Goal: Information Seeking & Learning: Learn about a topic

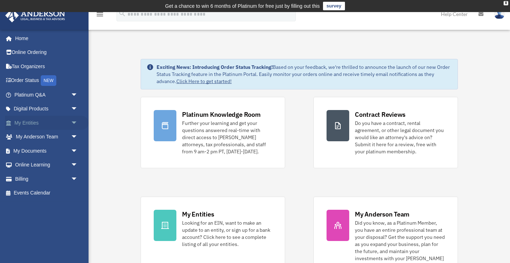
click at [28, 124] on link "My Entities arrow_drop_down" at bounding box center [47, 123] width 84 height 14
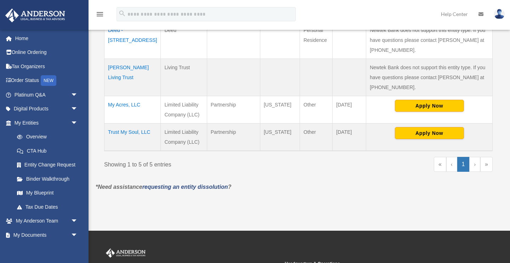
scroll to position [239, 0]
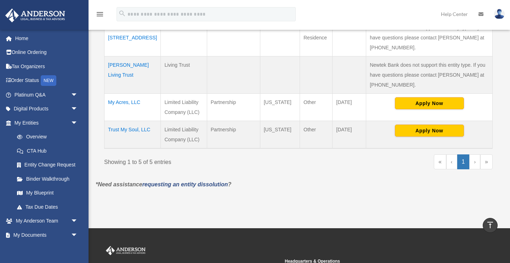
click at [128, 93] on td "My Acres, LLC" at bounding box center [133, 106] width 56 height 27
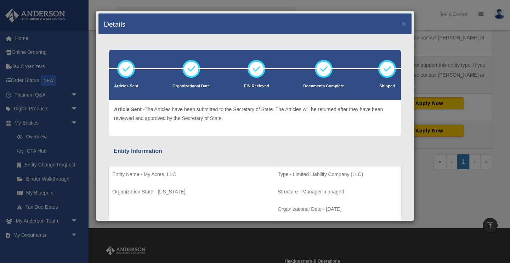
scroll to position [0, 0]
click at [403, 23] on button "×" at bounding box center [404, 23] width 5 height 7
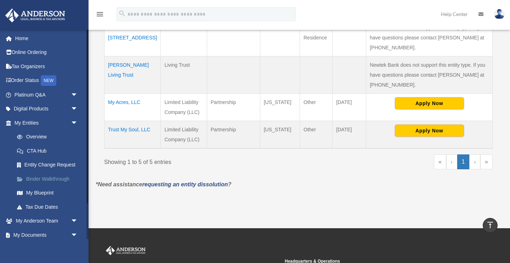
click at [62, 178] on link "Binder Walkthrough" at bounding box center [49, 179] width 79 height 14
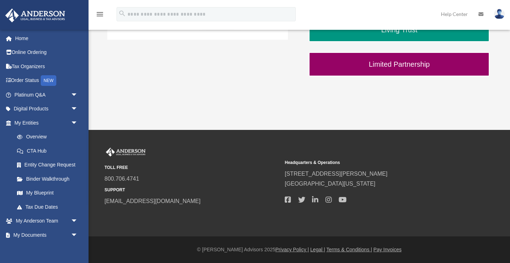
scroll to position [292, 0]
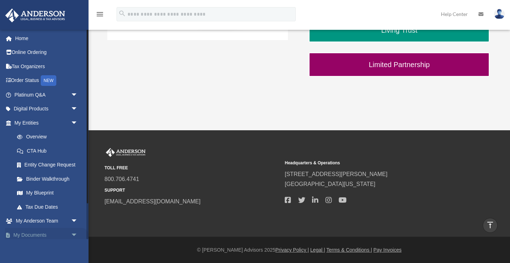
click at [39, 233] on link "My Documents arrow_drop_down" at bounding box center [47, 235] width 84 height 14
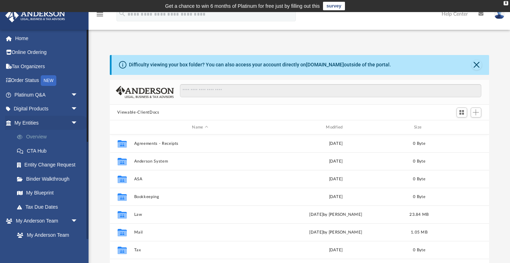
click at [34, 138] on link "Overview" at bounding box center [49, 137] width 79 height 14
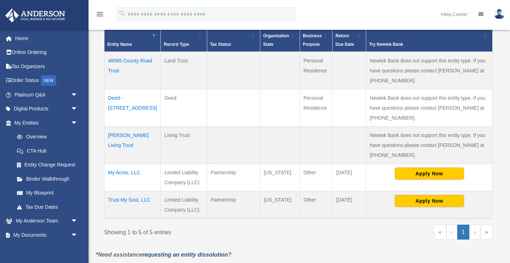
scroll to position [170, 0]
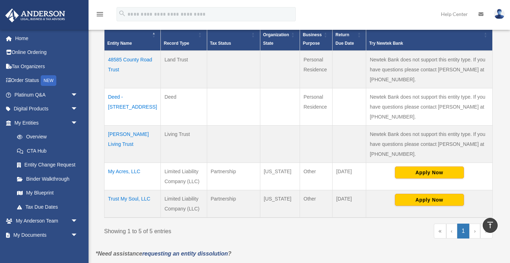
click at [121, 162] on td "My Acres, LLC" at bounding box center [133, 175] width 56 height 27
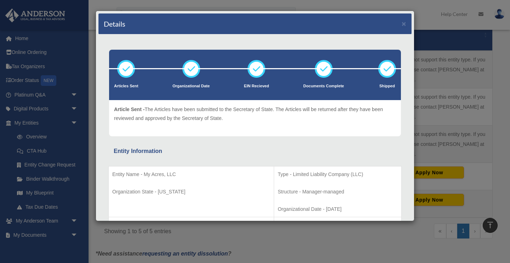
scroll to position [0, 0]
click at [404, 24] on button "×" at bounding box center [404, 23] width 5 height 7
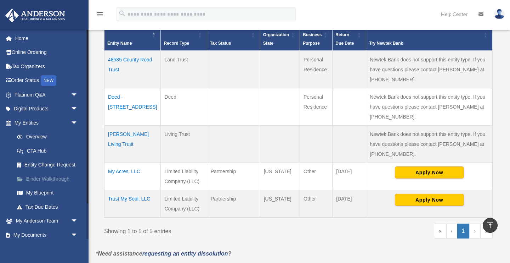
click at [56, 177] on link "Binder Walkthrough" at bounding box center [49, 179] width 79 height 14
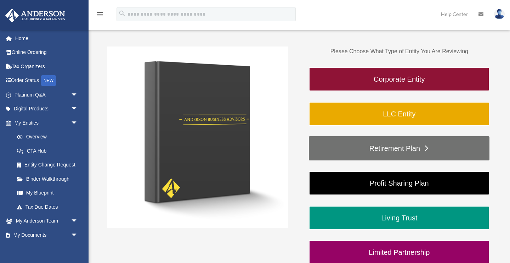
scroll to position [105, 0]
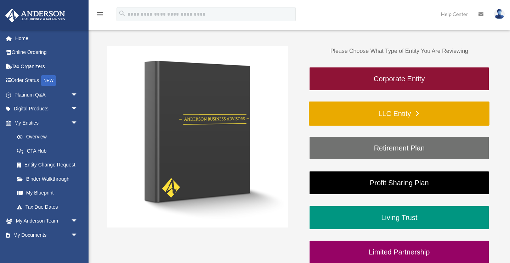
click at [368, 116] on link "LLC Entity" at bounding box center [399, 113] width 181 height 24
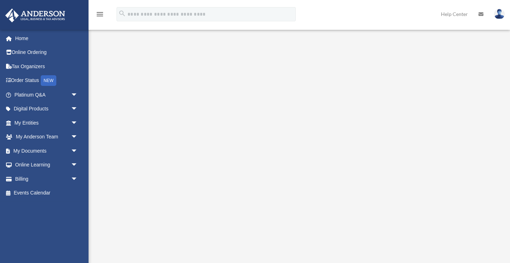
scroll to position [86, 0]
click at [33, 152] on link "My Documents arrow_drop_down" at bounding box center [47, 151] width 84 height 14
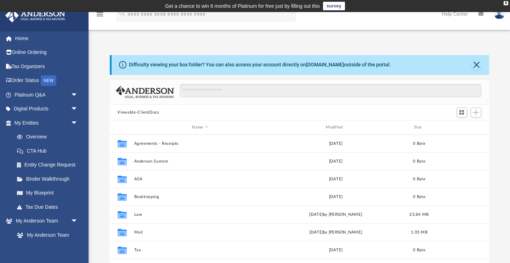
scroll to position [161, 380]
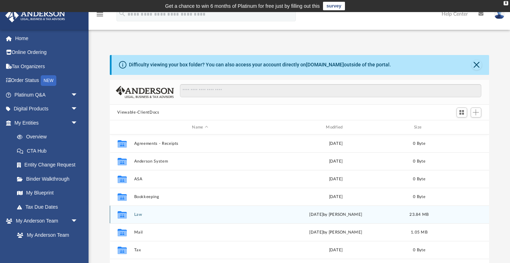
click at [134, 214] on button "Law" at bounding box center [200, 214] width 133 height 5
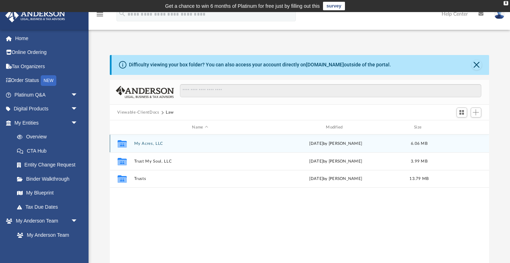
click at [139, 144] on button "My Acres, LLC" at bounding box center [200, 143] width 133 height 5
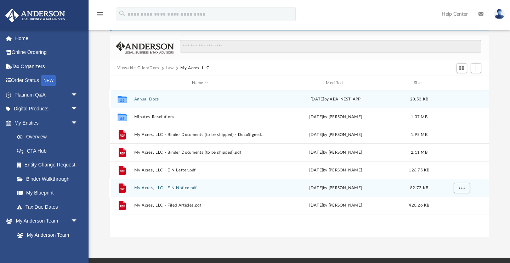
scroll to position [60, 0]
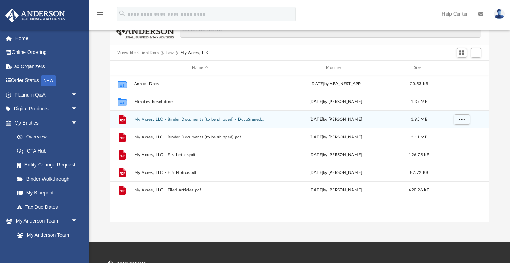
click at [143, 122] on div "File My Acres, LLC - Binder Documents (to be shipped) - DocuSigned.pdf [DATE] b…" at bounding box center [300, 119] width 380 height 18
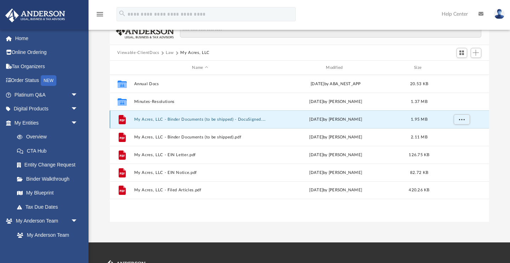
click at [153, 118] on button "My Acres, LLC - Binder Documents (to be shipped) - DocuSigned.pdf" at bounding box center [200, 119] width 133 height 5
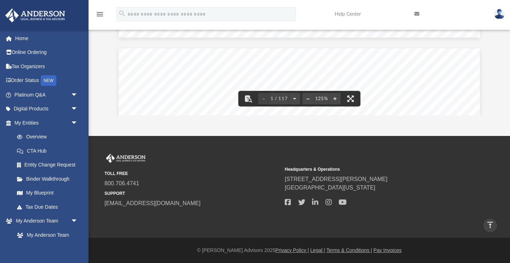
scroll to position [369, 0]
click at [350, 100] on button "File preview" at bounding box center [351, 99] width 16 height 16
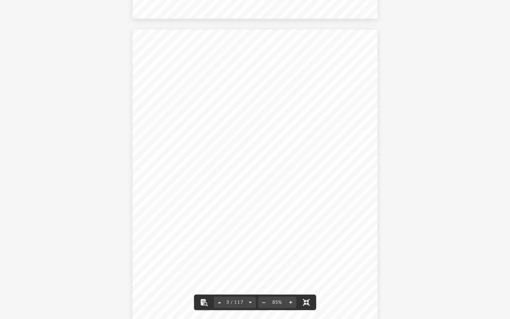
scroll to position [633, 0]
click at [179, 156] on span "eement" at bounding box center [183, 157] width 19 height 6
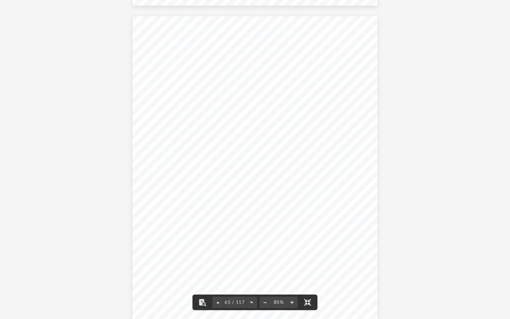
scroll to position [20981, 0]
click at [312, 262] on button "File preview" at bounding box center [308, 303] width 16 height 16
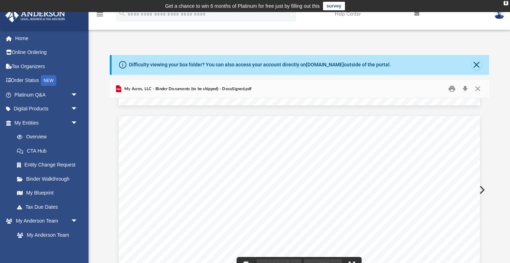
scroll to position [21054, 0]
click at [452, 89] on button "Print" at bounding box center [452, 88] width 14 height 11
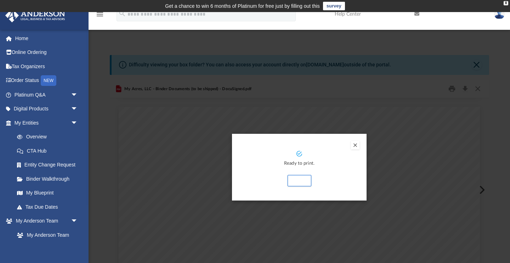
scroll to position [0, 0]
click at [356, 145] on button "Preview" at bounding box center [355, 145] width 9 height 9
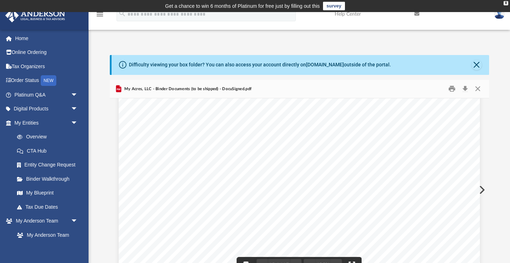
scroll to position [30644, 0]
click at [450, 91] on button "Print" at bounding box center [452, 88] width 14 height 11
